Goal: Find specific page/section: Find specific page/section

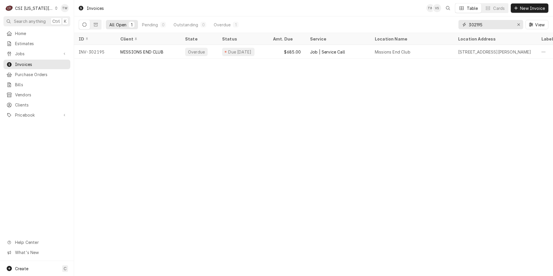
drag, startPoint x: 493, startPoint y: 25, endPoint x: 367, endPoint y: 12, distance: 126.8
click at [368, 12] on div "Invoices TW VS Table Cards New Invoice All Open 1 Pending 0 Outstanding 0 Overd…" at bounding box center [313, 16] width 479 height 33
type input "402"
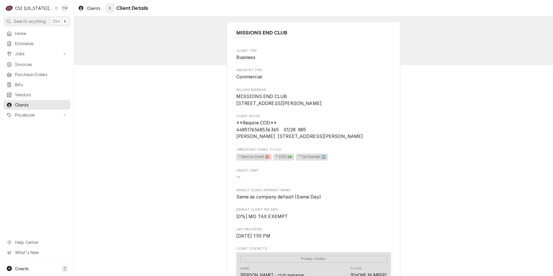
click at [108, 8] on div "Navigate back" at bounding box center [110, 8] width 6 height 6
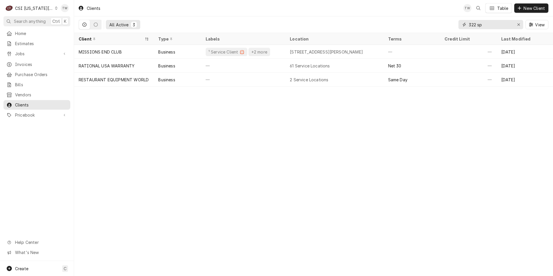
drag, startPoint x: 498, startPoint y: 26, endPoint x: 348, endPoint y: 19, distance: 150.4
click at [348, 19] on div "All Active 3 322 sp View" at bounding box center [314, 24] width 470 height 16
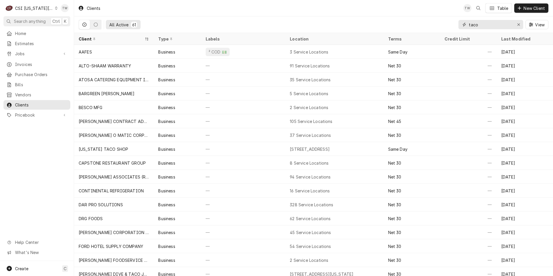
type input "taco"
